Goal: Task Accomplishment & Management: Manage account settings

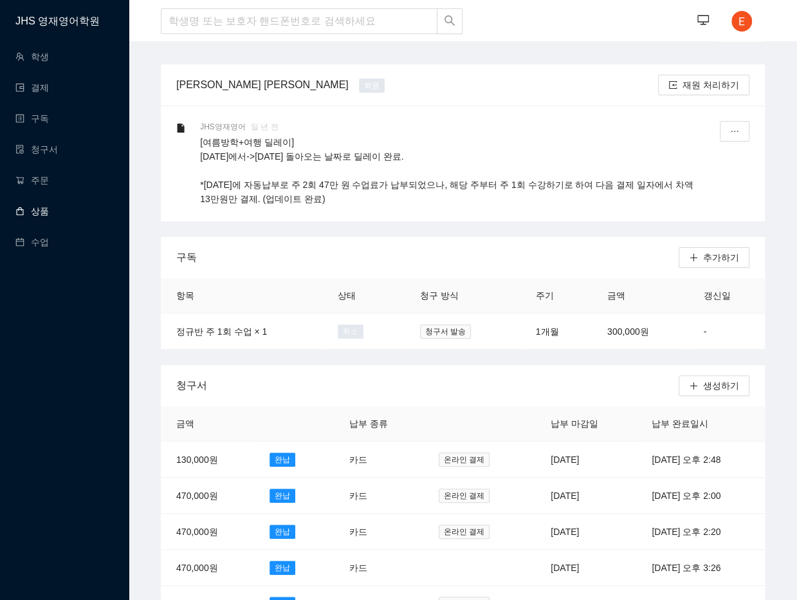
click at [42, 206] on link "상품" at bounding box center [31, 211] width 33 height 10
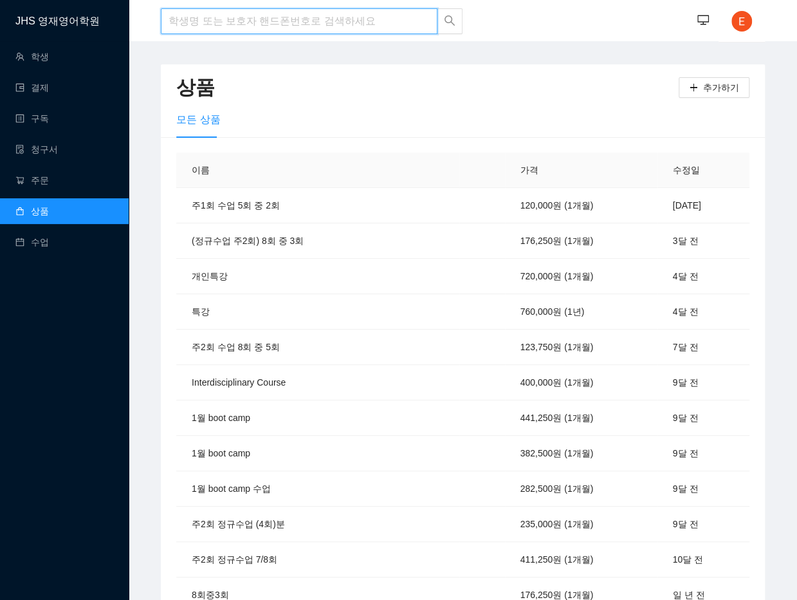
click at [259, 25] on input "search" at bounding box center [299, 21] width 277 height 26
type input "f"
type input "리"
type input "권리우"
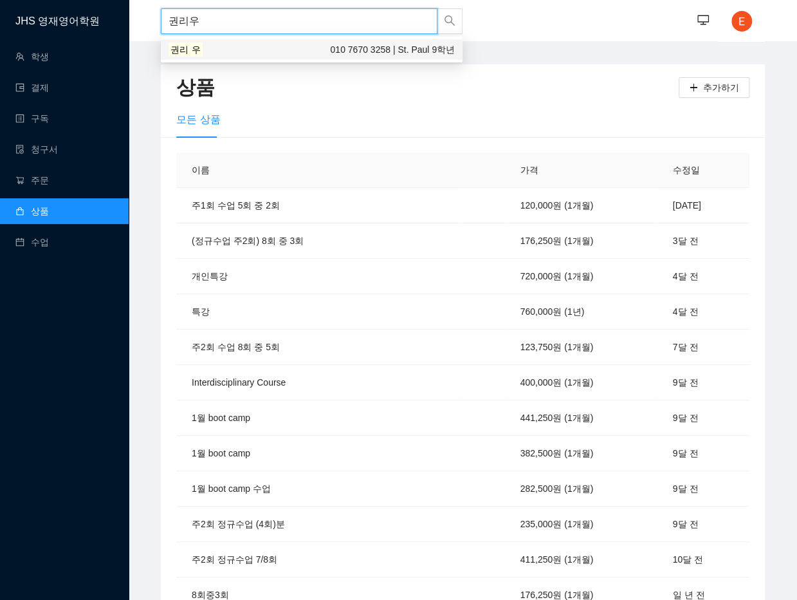
click at [261, 57] on div "권리 우 010 7670 3258 | St. Paul 9학년" at bounding box center [312, 49] width 302 height 21
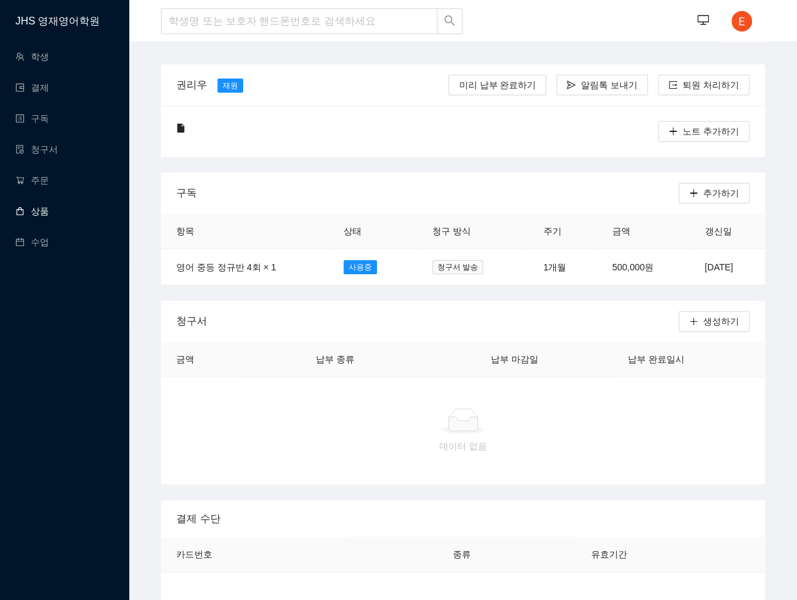
click at [45, 216] on link "상품" at bounding box center [31, 211] width 33 height 10
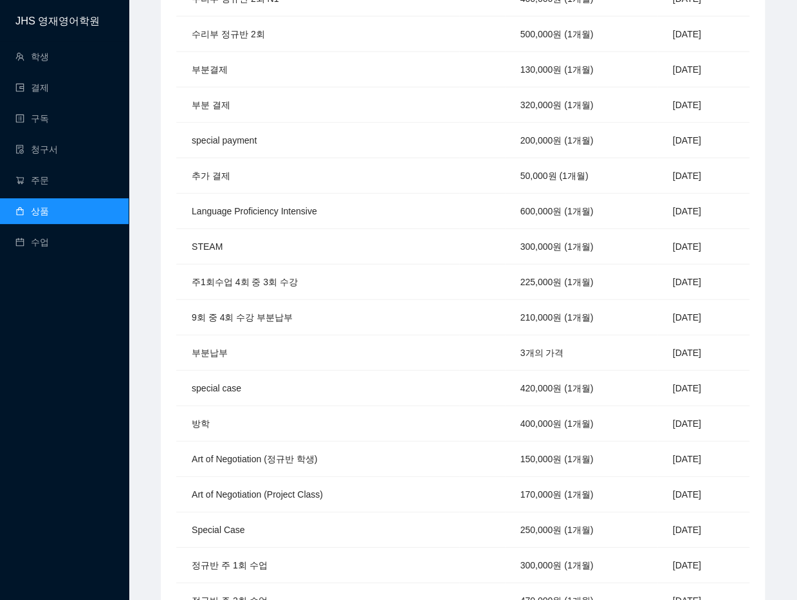
scroll to position [1190, 0]
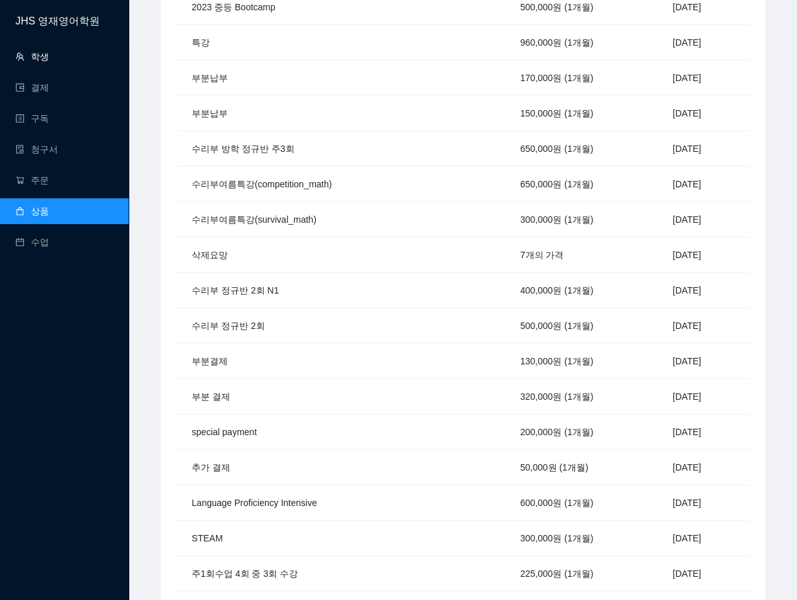
click at [42, 62] on link "학생" at bounding box center [31, 56] width 33 height 10
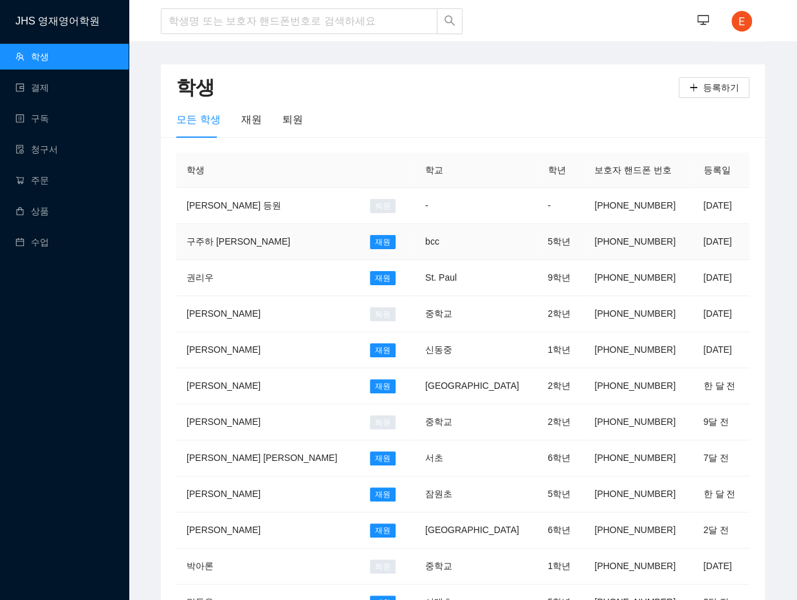
click at [458, 247] on td "bcc" at bounding box center [476, 242] width 122 height 36
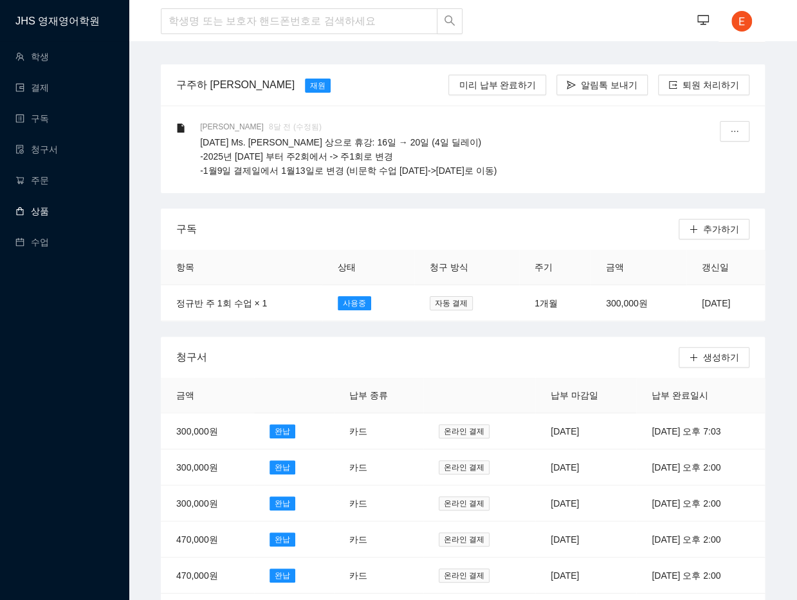
click at [37, 216] on link "상품" at bounding box center [31, 211] width 33 height 10
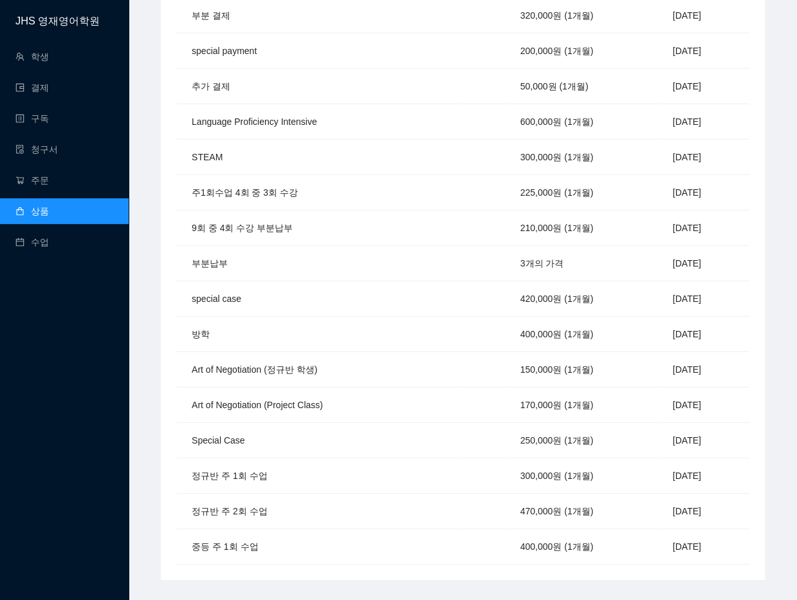
scroll to position [1576, 0]
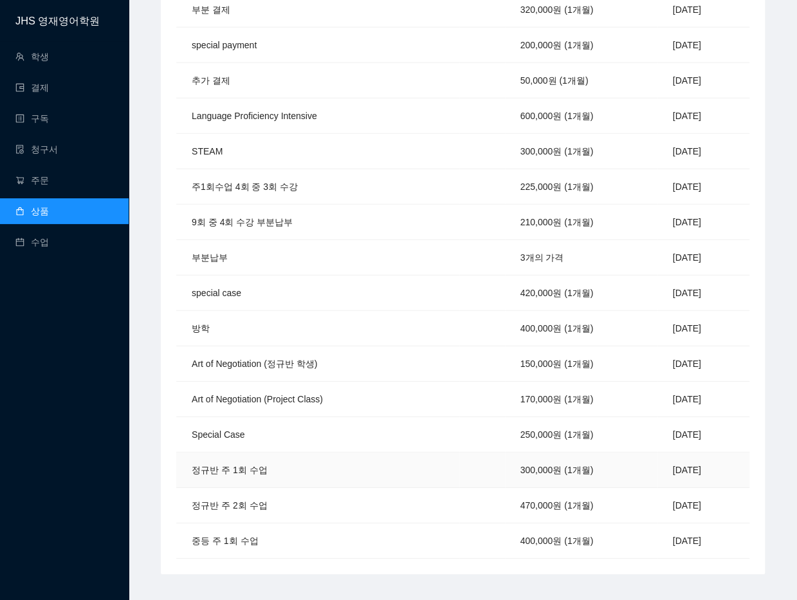
click at [219, 464] on td "정규반 주 1회 수업" at bounding box center [317, 469] width 283 height 35
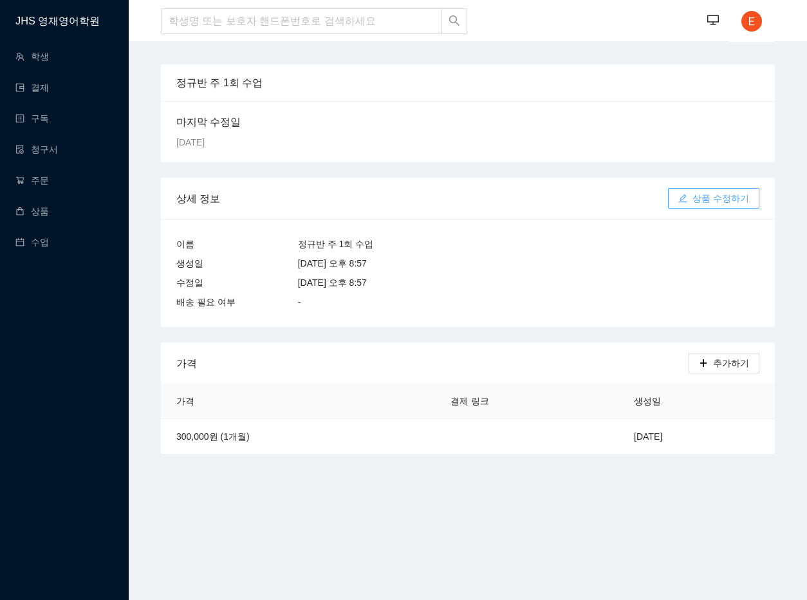
click at [741, 198] on span "상품 수정하기" at bounding box center [721, 198] width 57 height 14
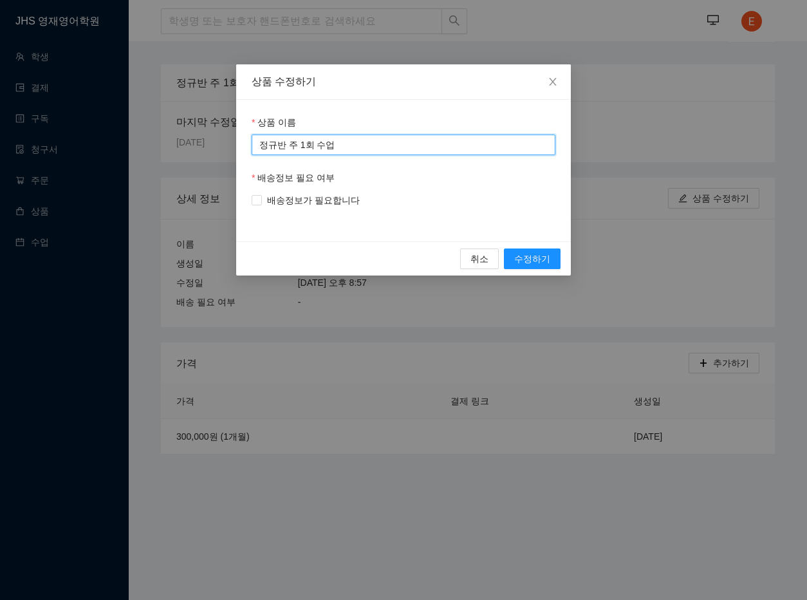
click at [259, 149] on input "정규반 주 1회 수업" at bounding box center [404, 145] width 304 height 21
type input "영어 정규반 주 1회 수업"
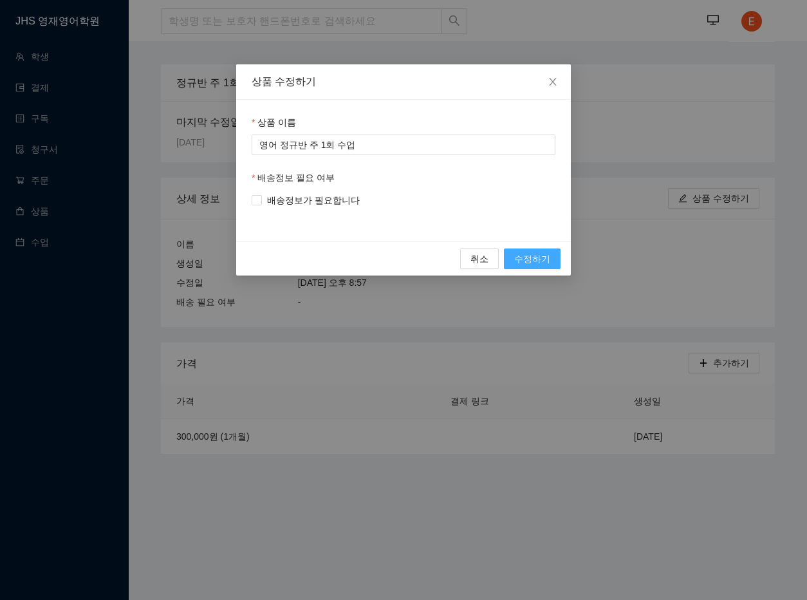
click at [527, 263] on span "수정하기" at bounding box center [532, 259] width 36 height 14
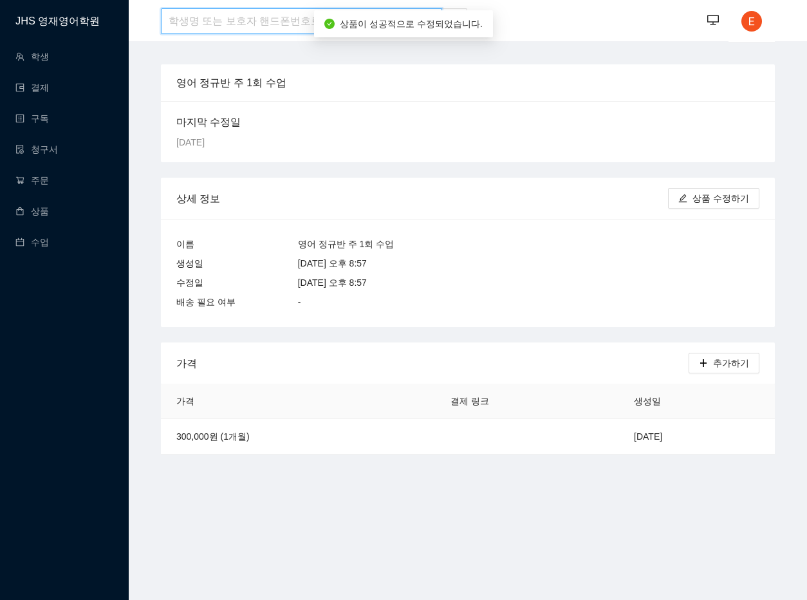
click at [292, 24] on input "search" at bounding box center [301, 21] width 281 height 26
type input "주하"
click at [369, 18] on input "주하" at bounding box center [301, 21] width 281 height 26
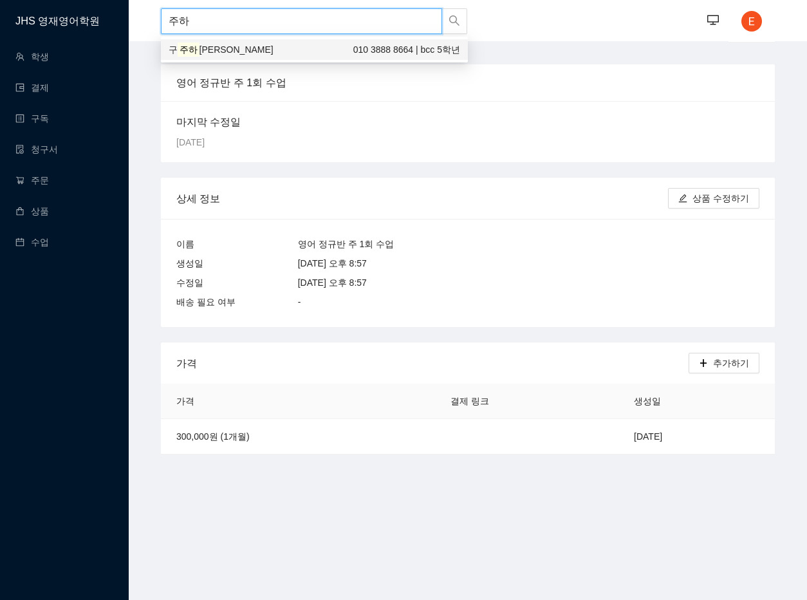
click at [261, 43] on div "구 주하 Juha 010 3888 8664 | bcc 5학년" at bounding box center [315, 49] width 292 height 14
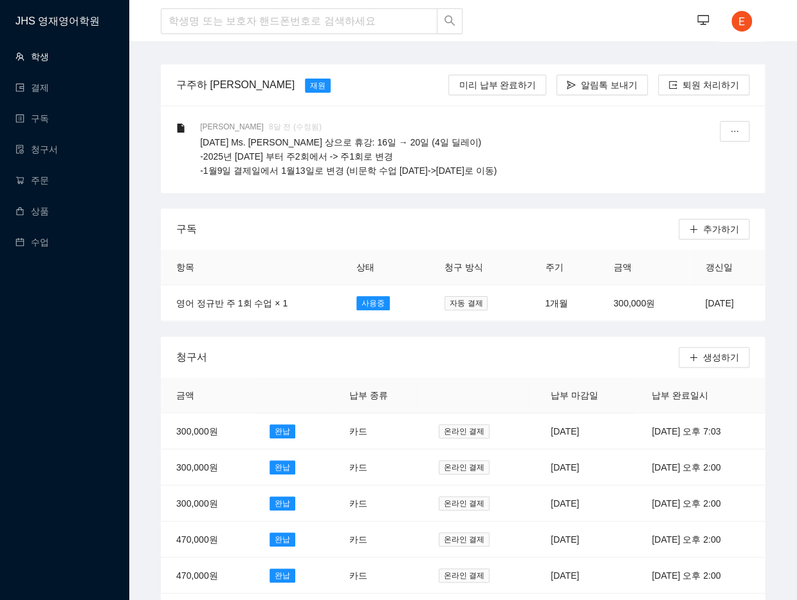
click at [37, 62] on link "학생" at bounding box center [31, 56] width 33 height 10
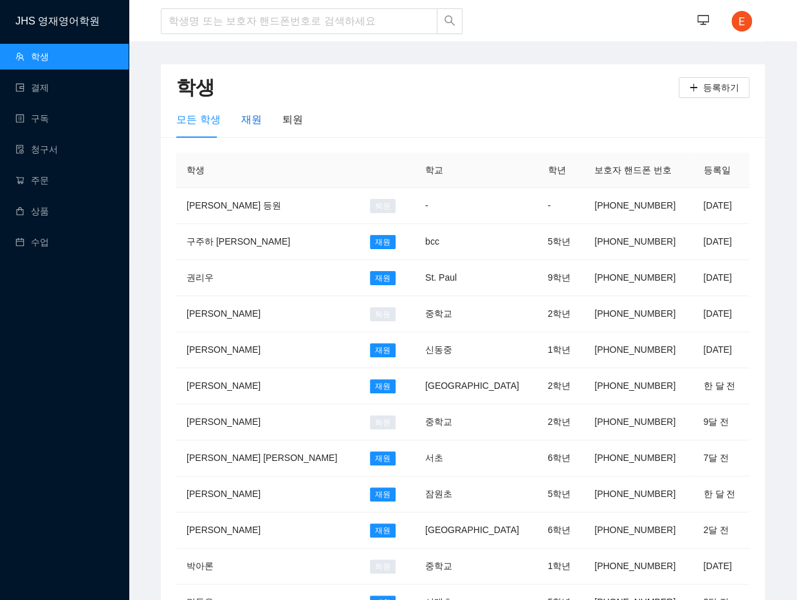
drag, startPoint x: 245, startPoint y: 120, endPoint x: 246, endPoint y: 128, distance: 7.8
click at [245, 120] on div "재원" at bounding box center [251, 119] width 21 height 16
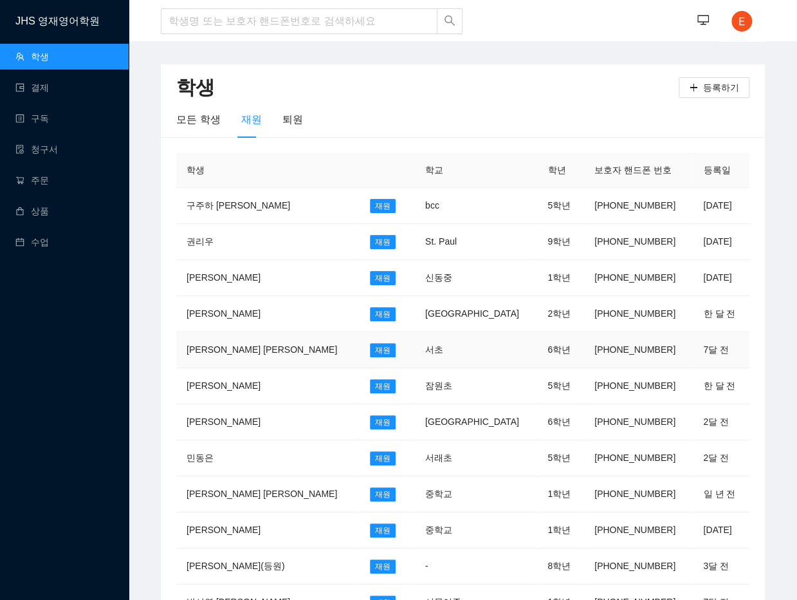
click at [467, 336] on td "서초" at bounding box center [476, 350] width 122 height 36
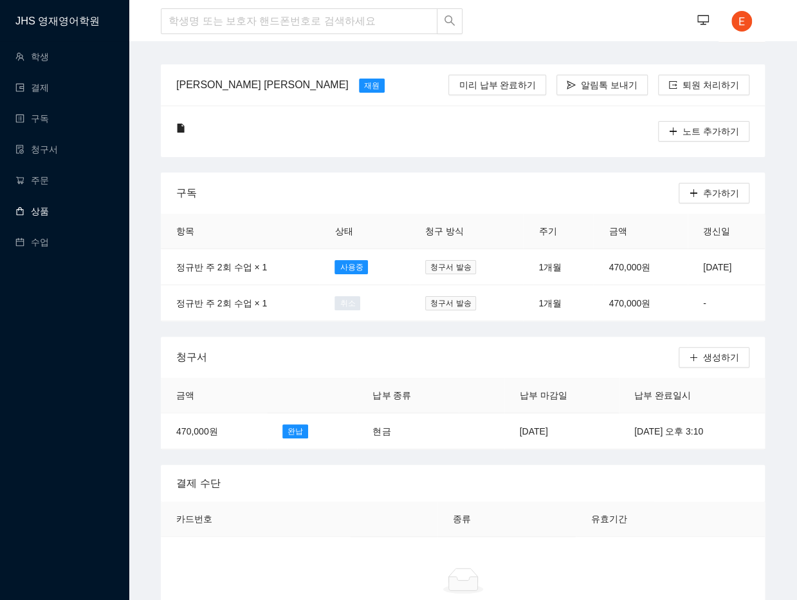
click at [44, 208] on link "상품" at bounding box center [31, 211] width 33 height 10
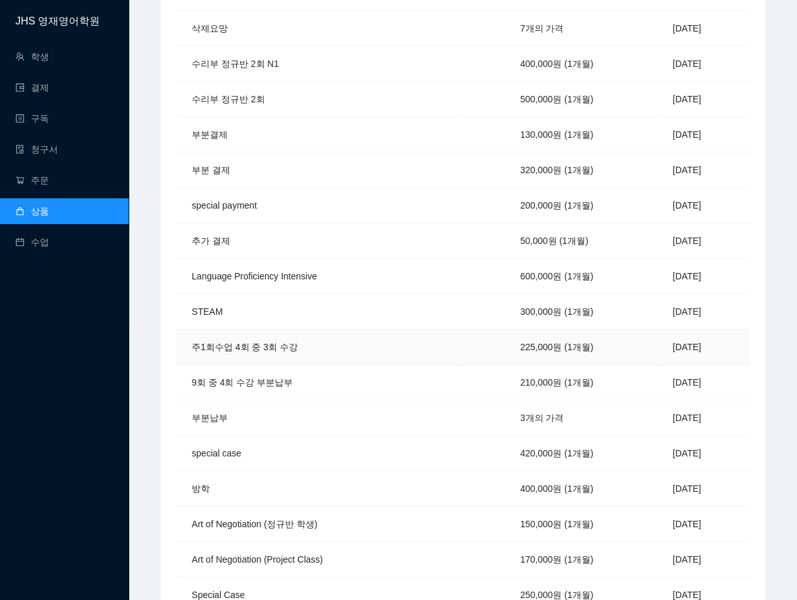
scroll to position [1576, 0]
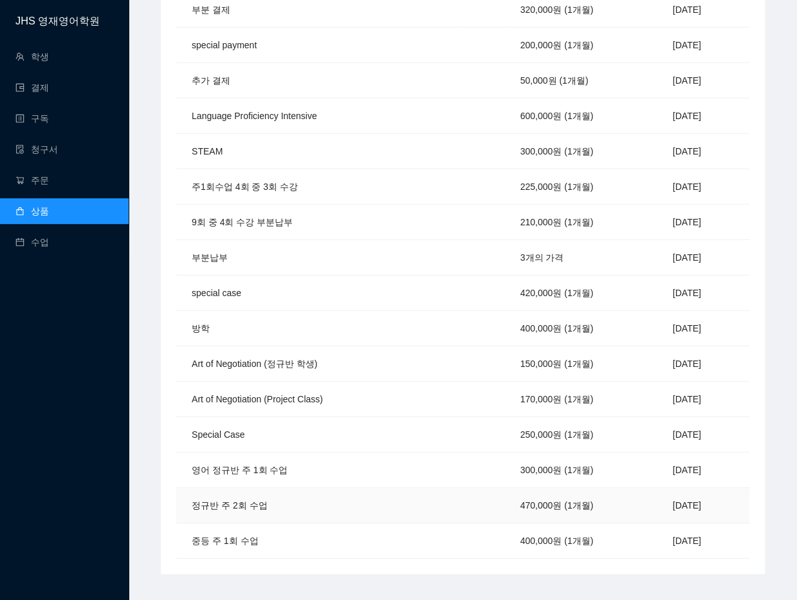
click at [250, 495] on td "정규반 주 2회 수업" at bounding box center [317, 505] width 283 height 35
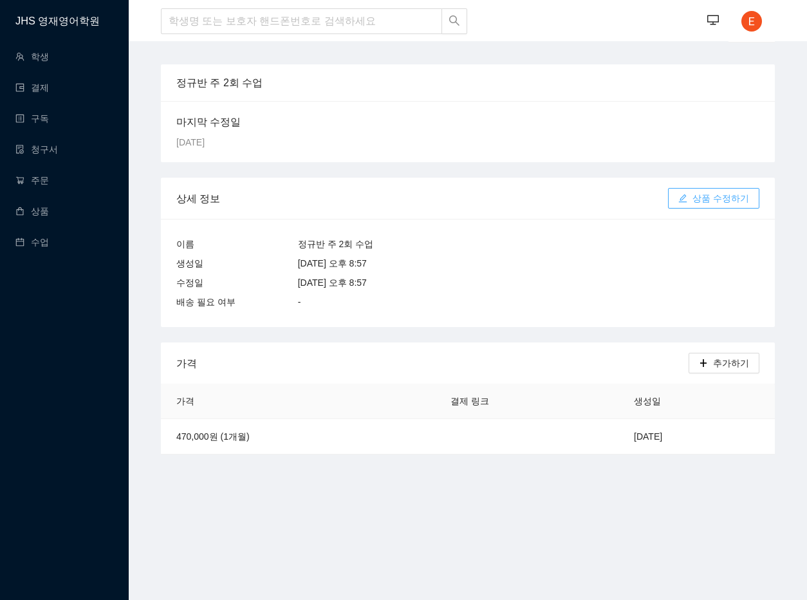
click at [718, 194] on span "상품 수정하기" at bounding box center [721, 198] width 57 height 14
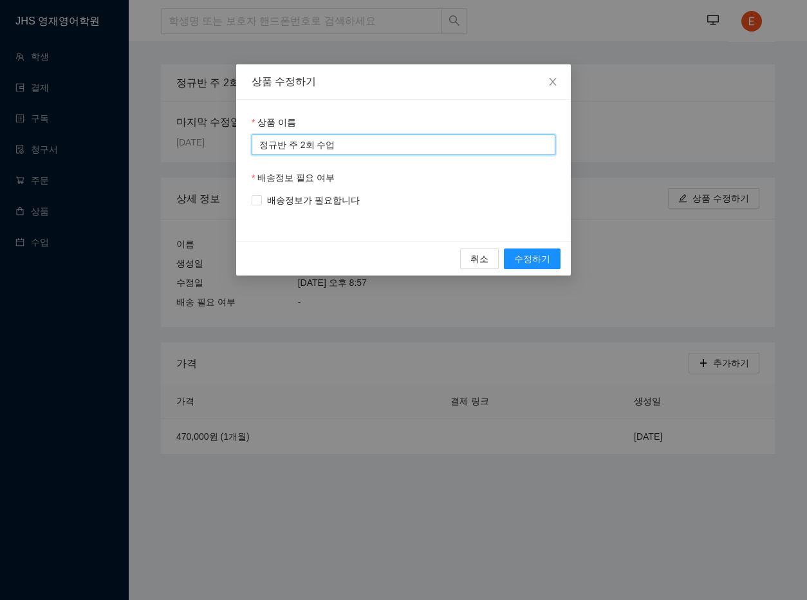
click at [259, 143] on input "정규반 주 2회 수업" at bounding box center [404, 145] width 304 height 21
type input "영어 정규반 주 2회 수업"
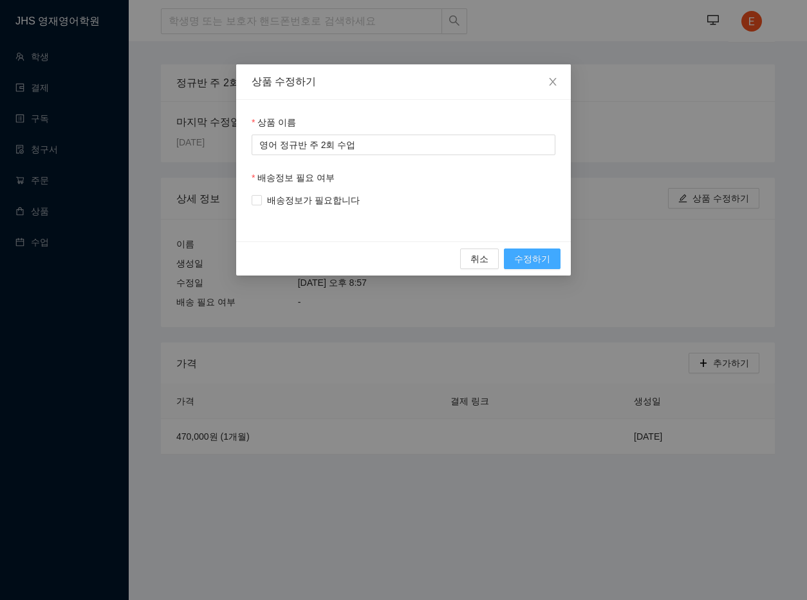
click at [532, 259] on span "수정하기" at bounding box center [532, 259] width 36 height 14
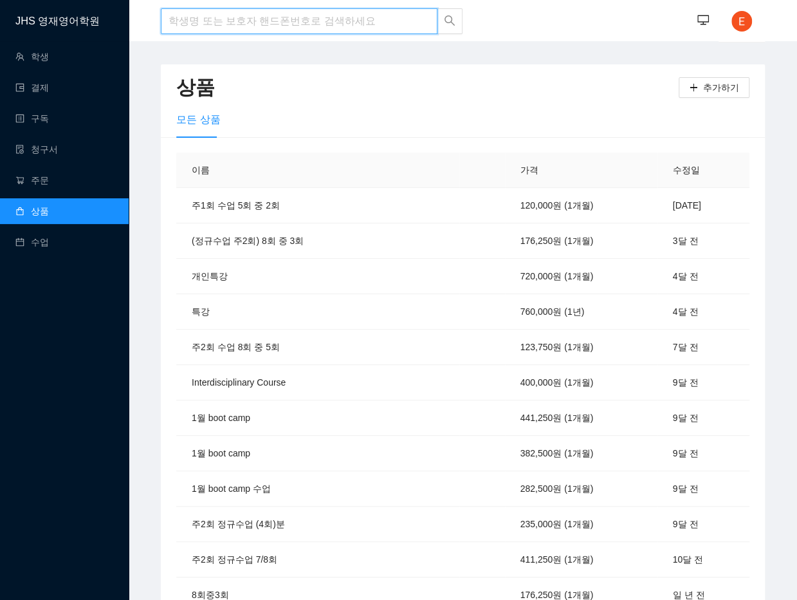
click at [239, 22] on input "search" at bounding box center [299, 21] width 277 height 26
type input "소정"
click at [234, 24] on input "소정" at bounding box center [299, 21] width 277 height 26
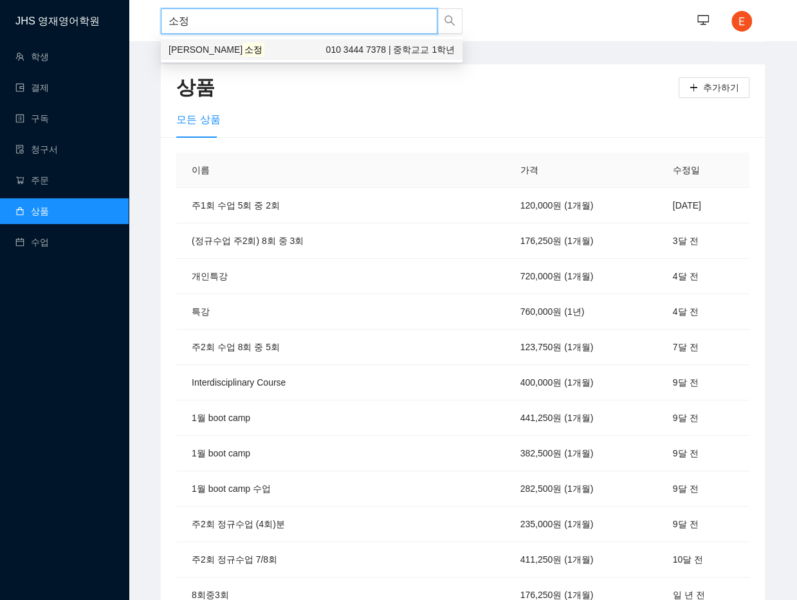
click at [212, 52] on div "박 소정 010 3444 7378 | 중학교교 1학년" at bounding box center [312, 49] width 286 height 14
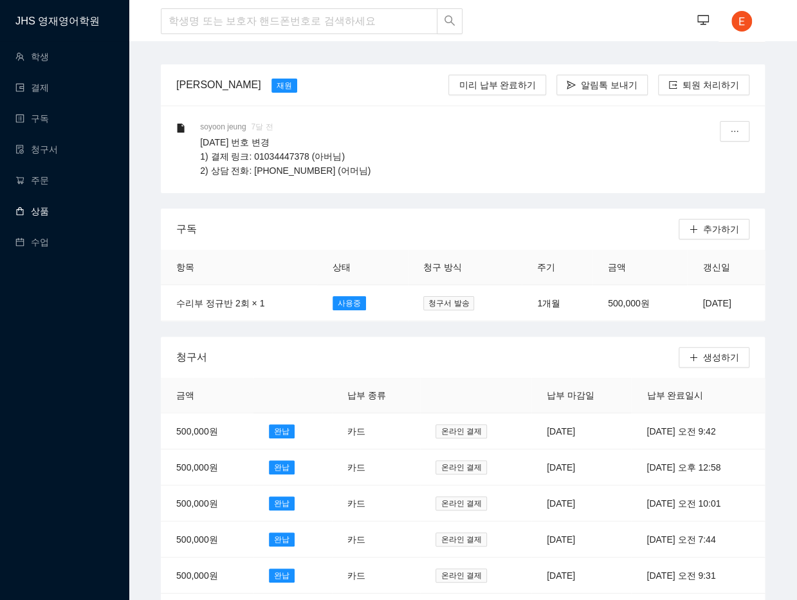
click at [42, 216] on link "상품" at bounding box center [31, 211] width 33 height 10
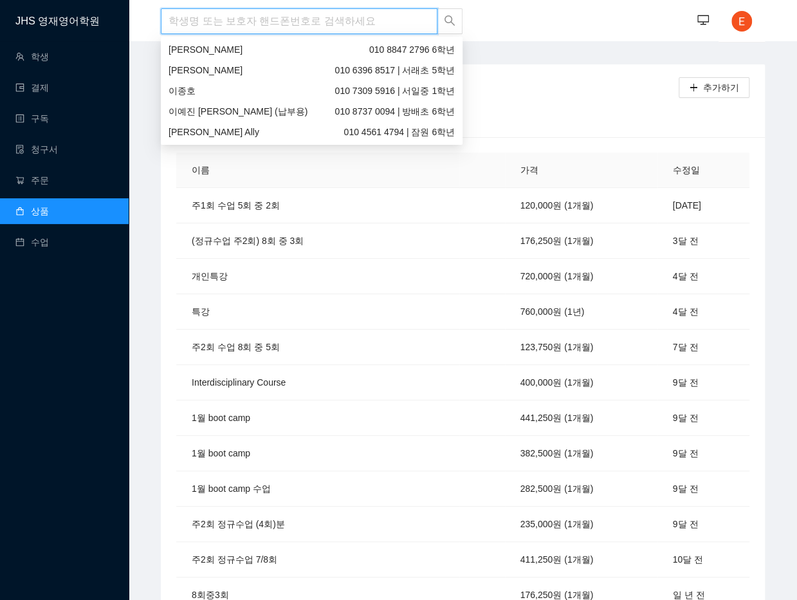
click at [259, 29] on input "search" at bounding box center [299, 21] width 277 height 26
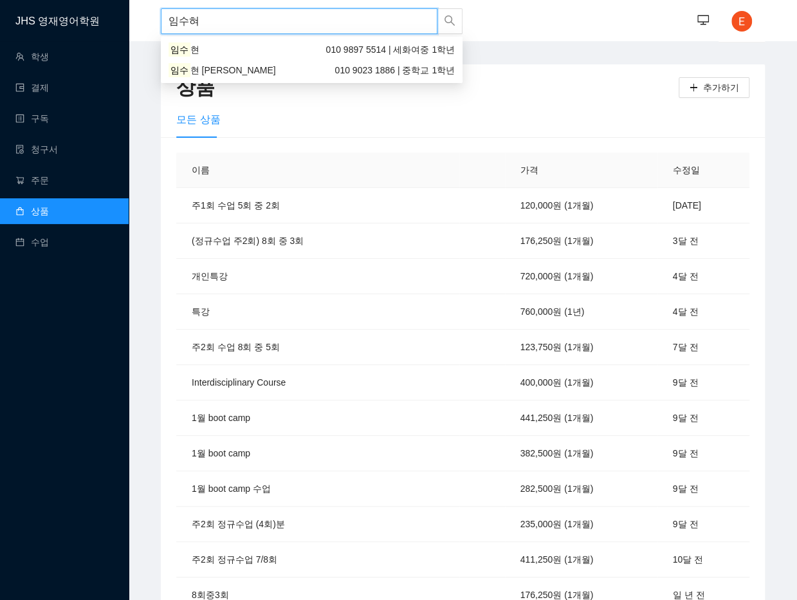
type input "[PERSON_NAME]"
click at [269, 74] on div "임수현 [PERSON_NAME] 010 9023 1886 | 중학교 1학년" at bounding box center [312, 70] width 286 height 14
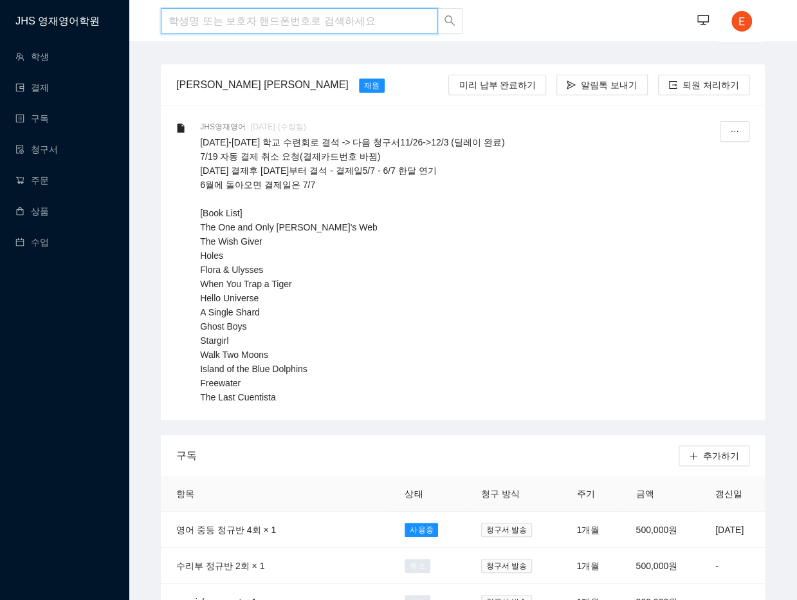
click at [223, 20] on input "search" at bounding box center [299, 21] width 277 height 26
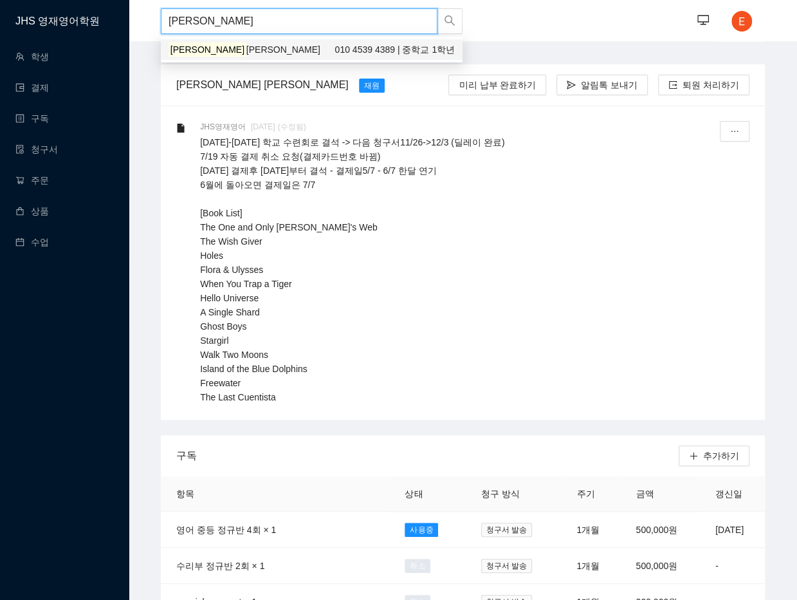
click at [248, 49] on div "[PERSON_NAME] [PERSON_NAME] 010 4539 4389 | 중학교 1학년" at bounding box center [312, 49] width 286 height 14
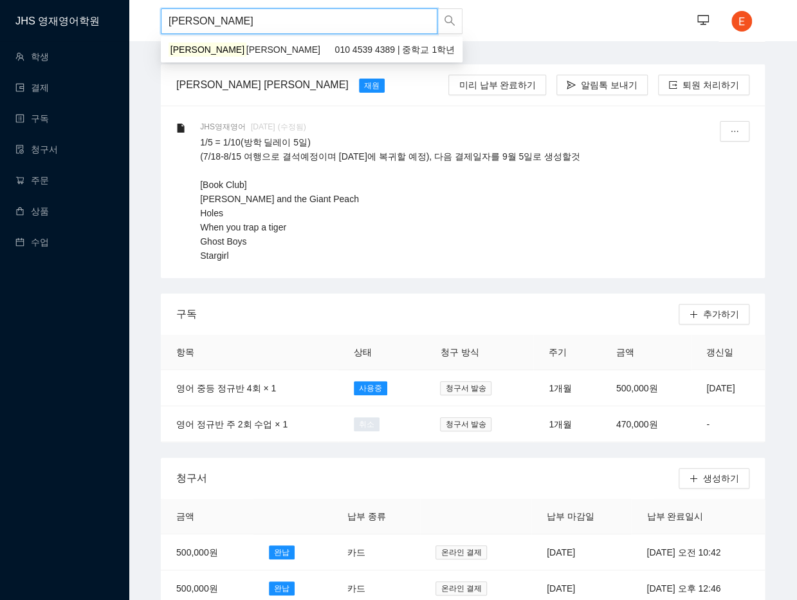
drag, startPoint x: 225, startPoint y: 19, endPoint x: 131, endPoint y: 28, distance: 94.5
click at [131, 28] on header "[PERSON_NAME] ··· ···" at bounding box center [463, 20] width 669 height 41
click at [244, 51] on div "손 가온 Grace 010 9711 3043 | 서래초등학교 5학년" at bounding box center [312, 49] width 286 height 14
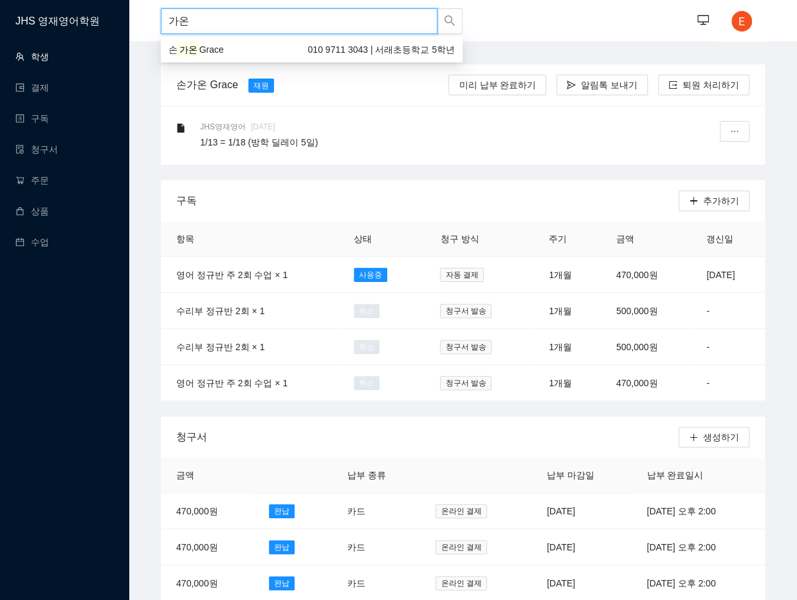
drag, startPoint x: 219, startPoint y: 15, endPoint x: 5, endPoint y: 56, distance: 217.6
type input "ㅓ"
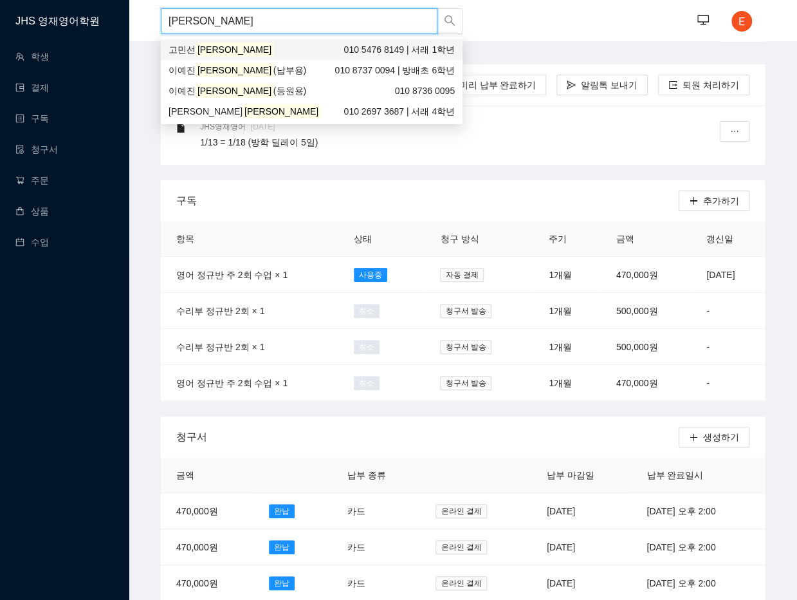
click at [305, 50] on div "고민선 [PERSON_NAME] 010 5476 8149 | 서래 1학년" at bounding box center [312, 49] width 286 height 14
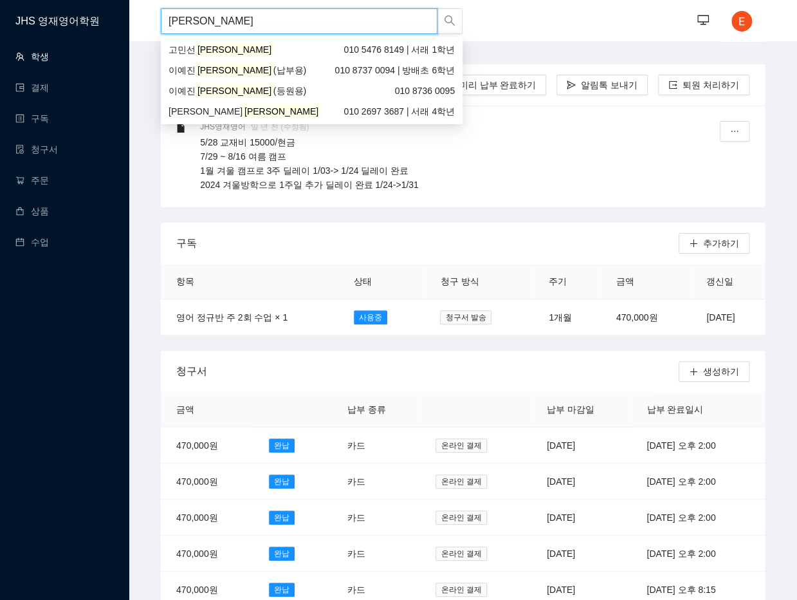
drag, startPoint x: 80, startPoint y: 44, endPoint x: 5, endPoint y: 48, distance: 74.8
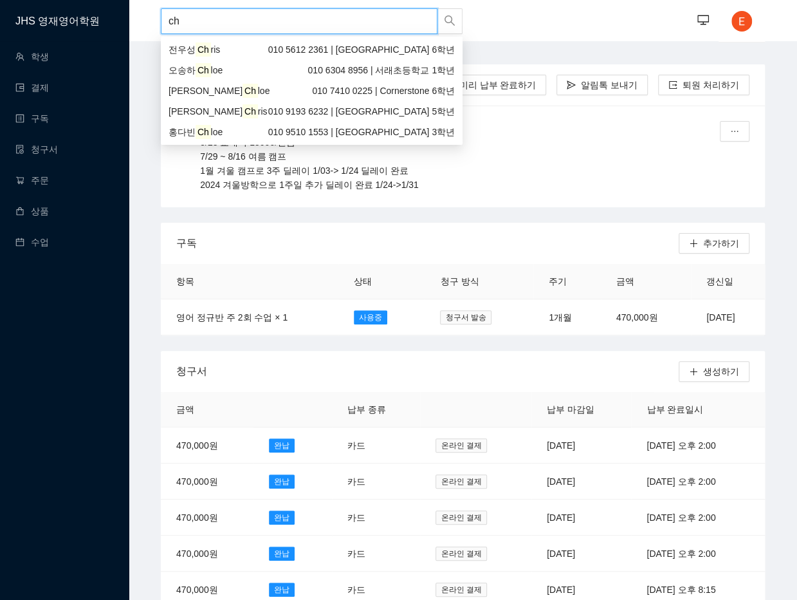
type input "c"
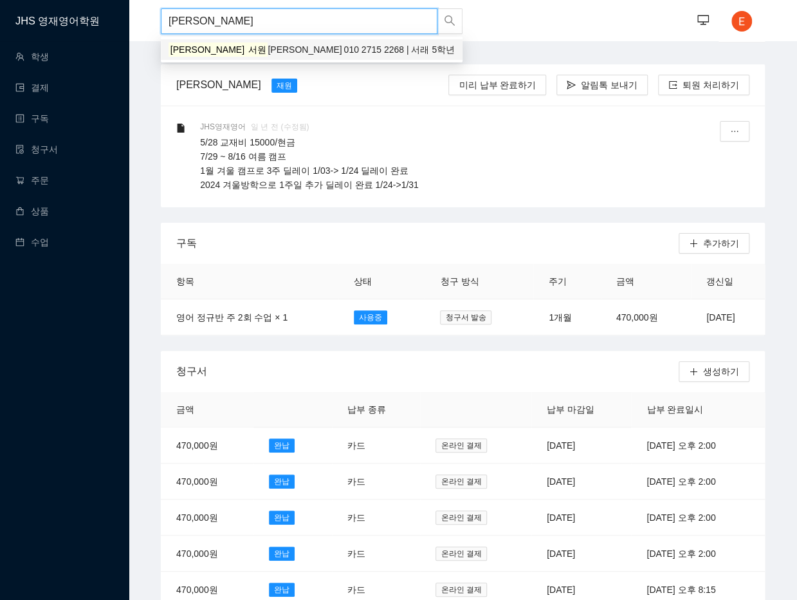
click at [247, 55] on div "[PERSON_NAME] 010 2715 2268 | 서래 5학년" at bounding box center [312, 49] width 286 height 14
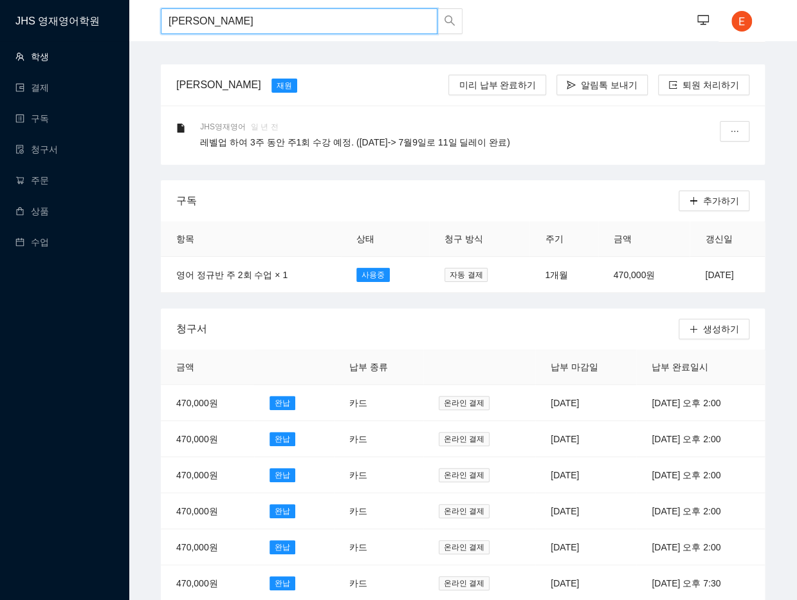
drag, startPoint x: 212, startPoint y: 24, endPoint x: 5, endPoint y: 43, distance: 207.5
click at [227, 19] on input "이다연" at bounding box center [299, 21] width 277 height 26
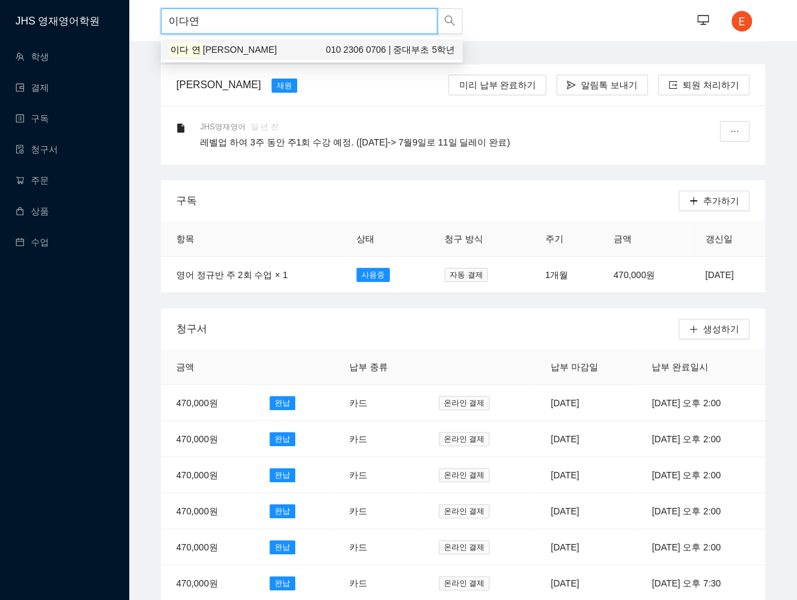
click at [220, 48] on span "[PERSON_NAME]" at bounding box center [240, 49] width 74 height 10
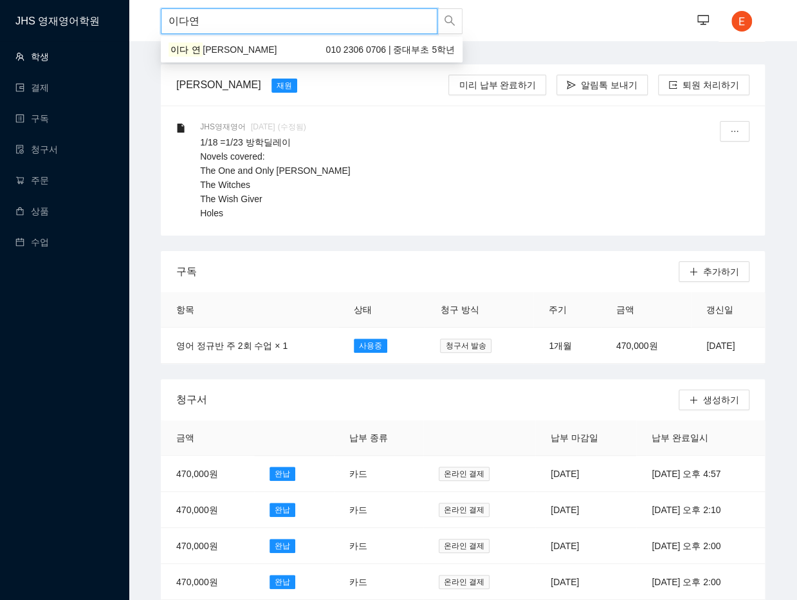
drag, startPoint x: 71, startPoint y: 35, endPoint x: 5, endPoint y: 55, distance: 69.2
click at [275, 52] on div "[PERSON_NAME] 010 8987 9251 | 방일초 3학년" at bounding box center [312, 49] width 286 height 14
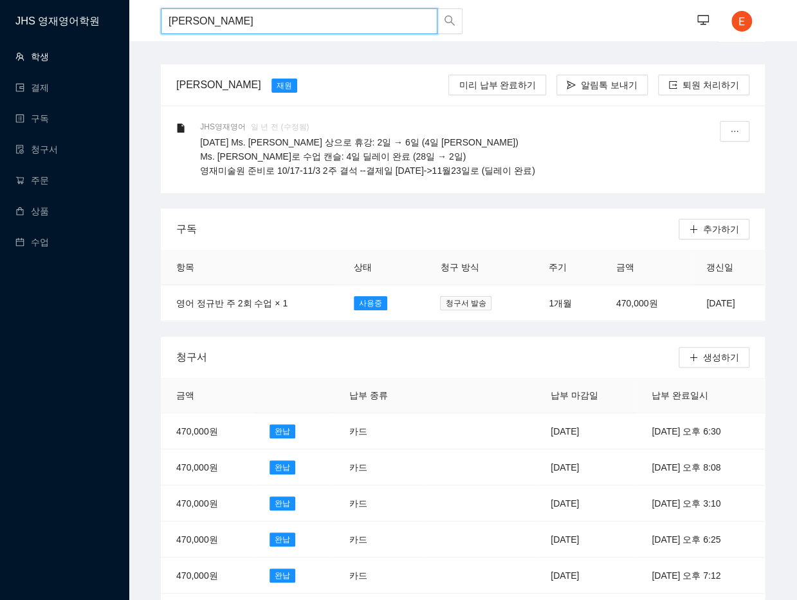
drag, startPoint x: 173, startPoint y: 25, endPoint x: 5, endPoint y: 43, distance: 168.3
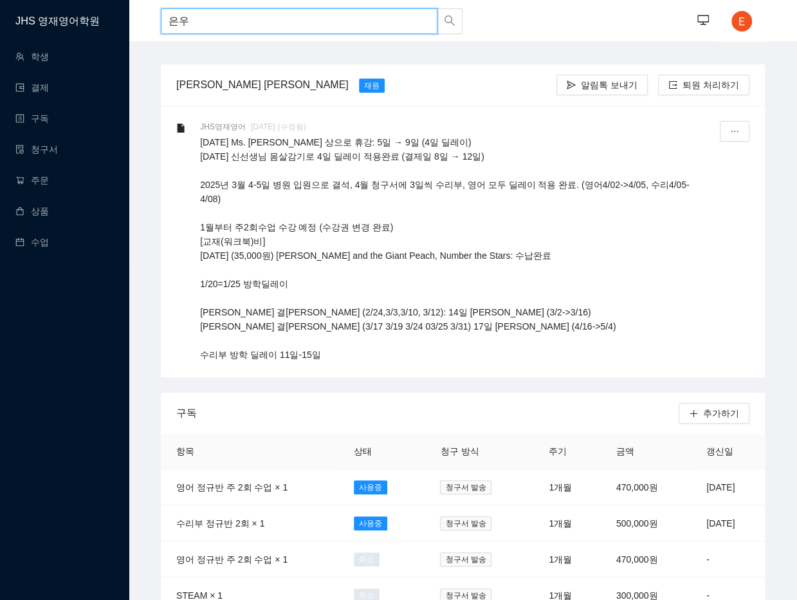
drag, startPoint x: 221, startPoint y: 32, endPoint x: 5, endPoint y: 35, distance: 216.3
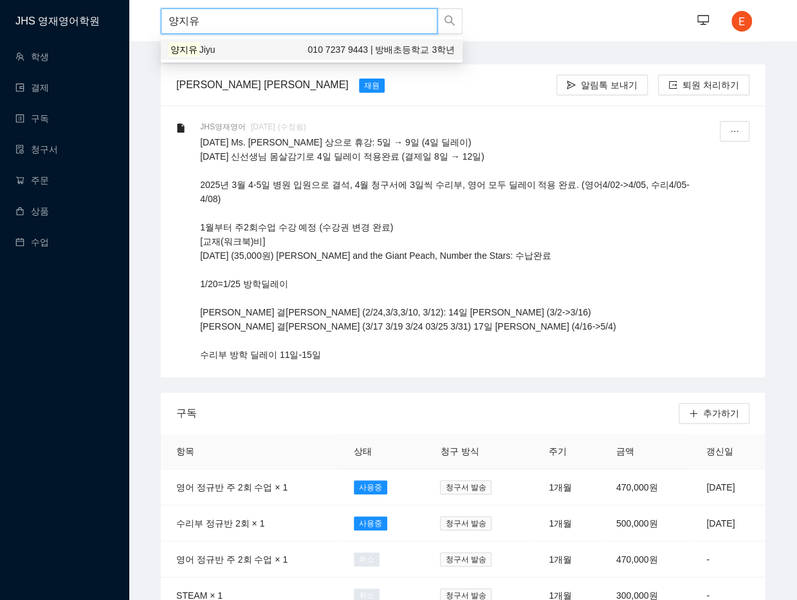
click at [265, 47] on div "양지유 Jiyu 010 7237 9443 | 방배초등학교 3학년" at bounding box center [312, 49] width 286 height 14
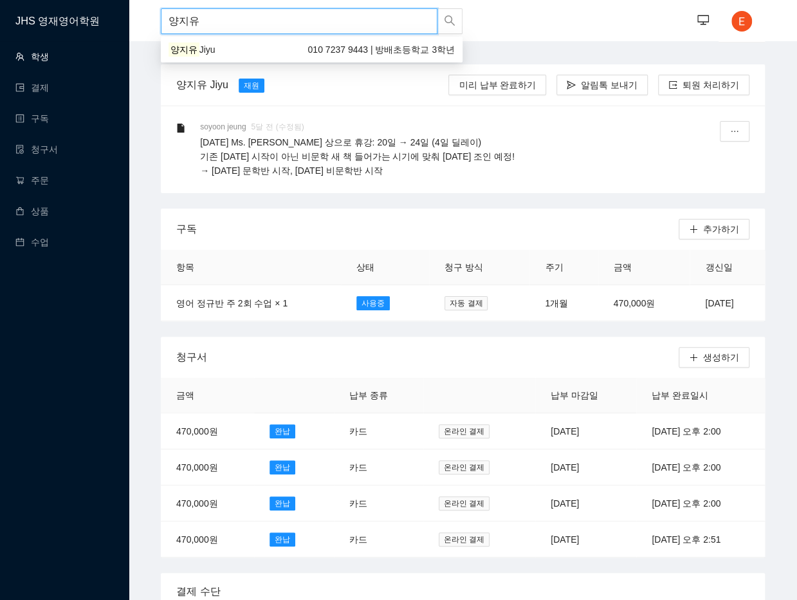
drag, startPoint x: 216, startPoint y: 18, endPoint x: 5, endPoint y: 66, distance: 215.9
click at [287, 48] on div "[PERSON_NAME] [PERSON_NAME] 010 7618 0530 | 서래초등학교 5학년" at bounding box center [312, 49] width 286 height 14
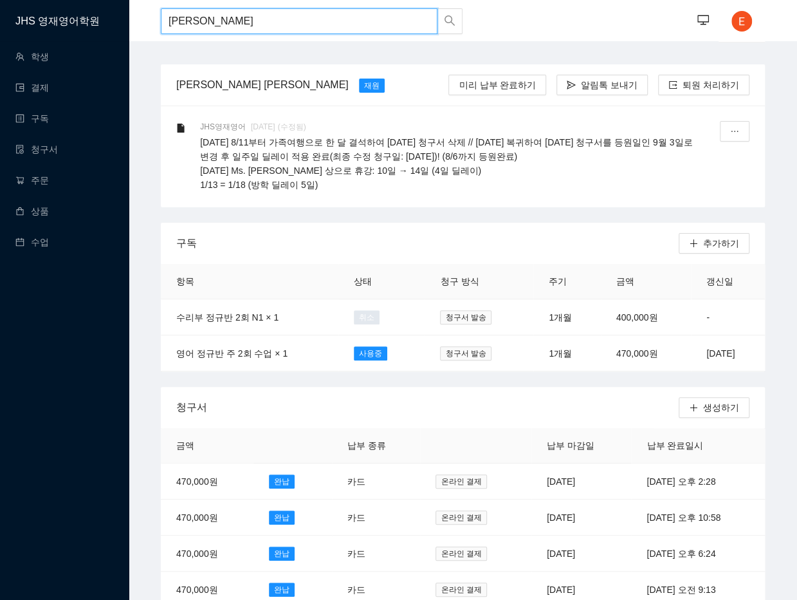
drag, startPoint x: 237, startPoint y: 17, endPoint x: 46, endPoint y: 35, distance: 191.4
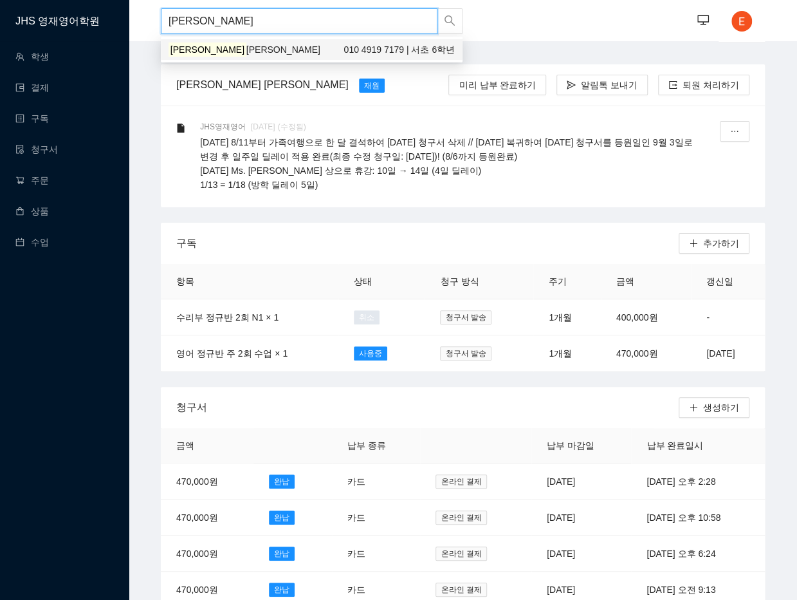
click at [236, 52] on div "[PERSON_NAME] [PERSON_NAME] 010 4919 7179 | 서초 6학년" at bounding box center [312, 49] width 286 height 14
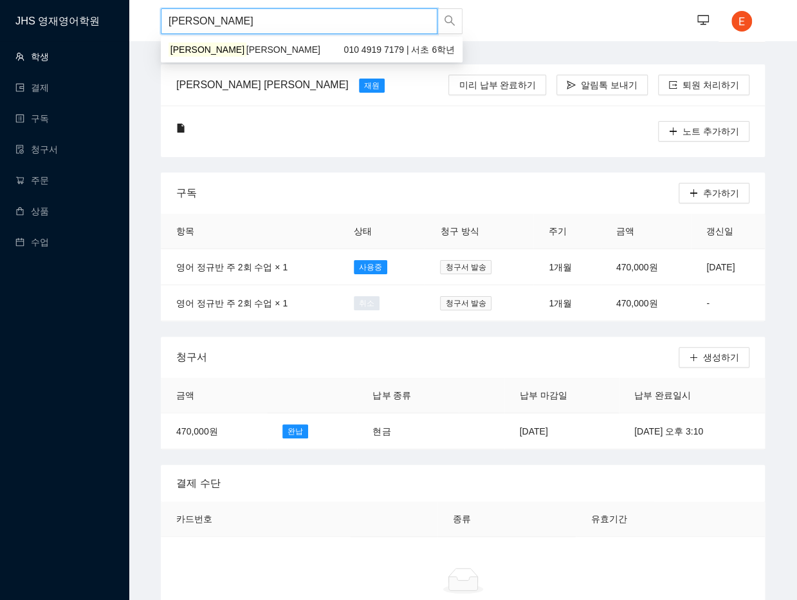
drag, startPoint x: 252, startPoint y: 19, endPoint x: 5, endPoint y: 50, distance: 249.0
click at [218, 55] on div "[PERSON_NAME] 010 2332 9936 | 서래초등학교 6학년" at bounding box center [312, 49] width 286 height 14
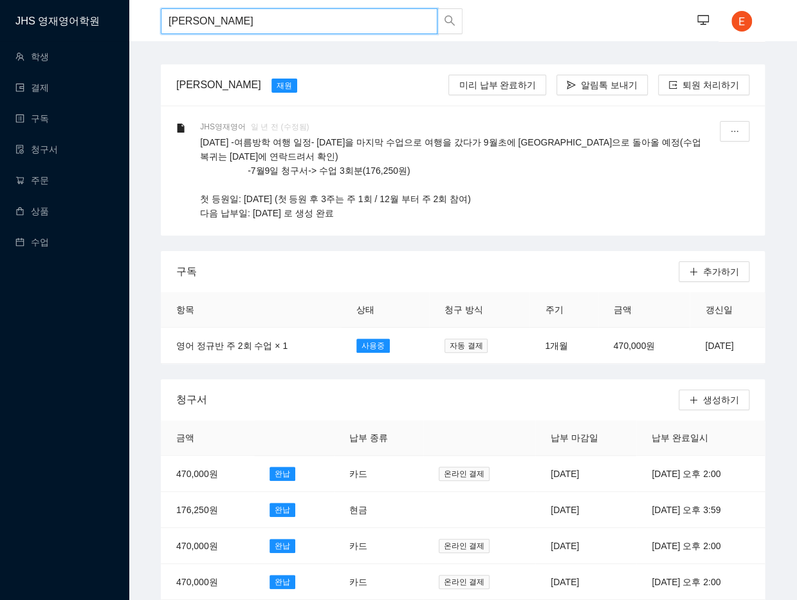
drag, startPoint x: 241, startPoint y: 23, endPoint x: 5, endPoint y: 26, distance: 235.6
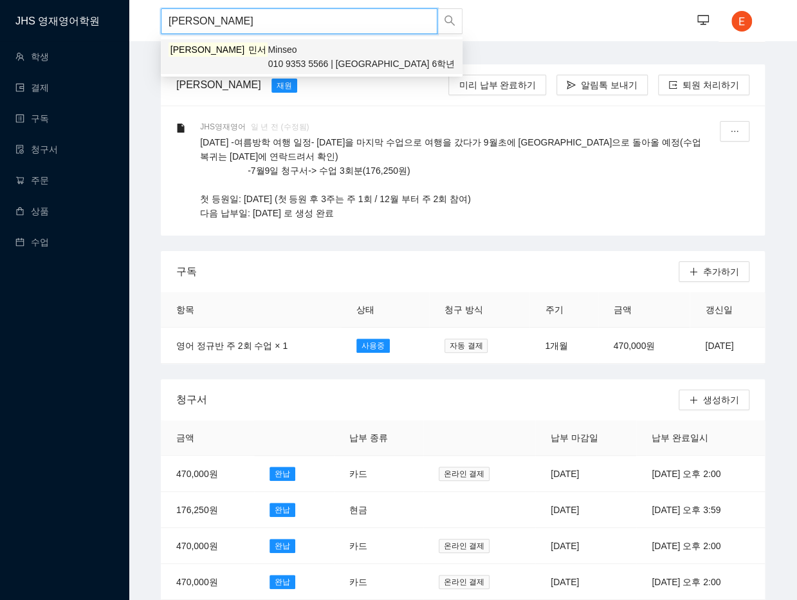
click at [219, 55] on div "[PERSON_NAME] Minseo 010 9353 5566 | [GEOGRAPHIC_DATA] 6학년" at bounding box center [312, 56] width 286 height 28
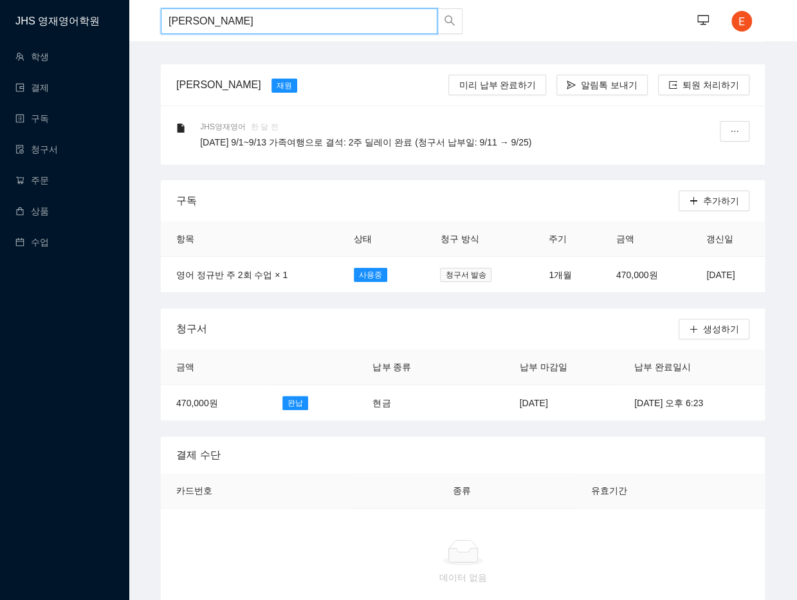
drag, startPoint x: 224, startPoint y: 25, endPoint x: 5, endPoint y: 29, distance: 218.9
click at [5, 30] on section "JHS 영재영어학원 학생 결제 구독 청구서 주문 상품 수업 [PERSON_NAME] ··· ··· 김민서 Minseo 재원 미리 납부 완료하기…" at bounding box center [398, 568] width 797 height 1136
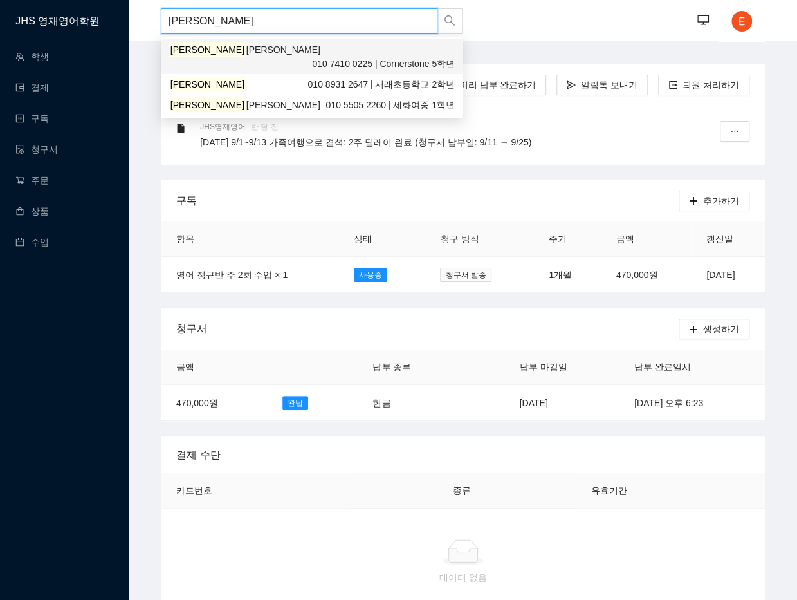
click at [254, 50] on div "[PERSON_NAME] [PERSON_NAME] 010 7410 0225 | Cornerstone 5학년" at bounding box center [312, 56] width 286 height 28
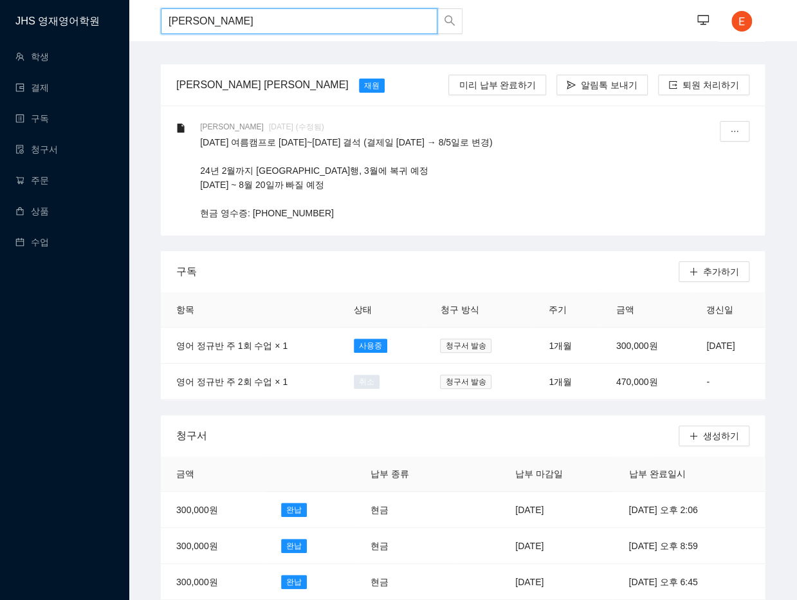
type input "[PERSON_NAME]"
